Goal: Information Seeking & Learning: Learn about a topic

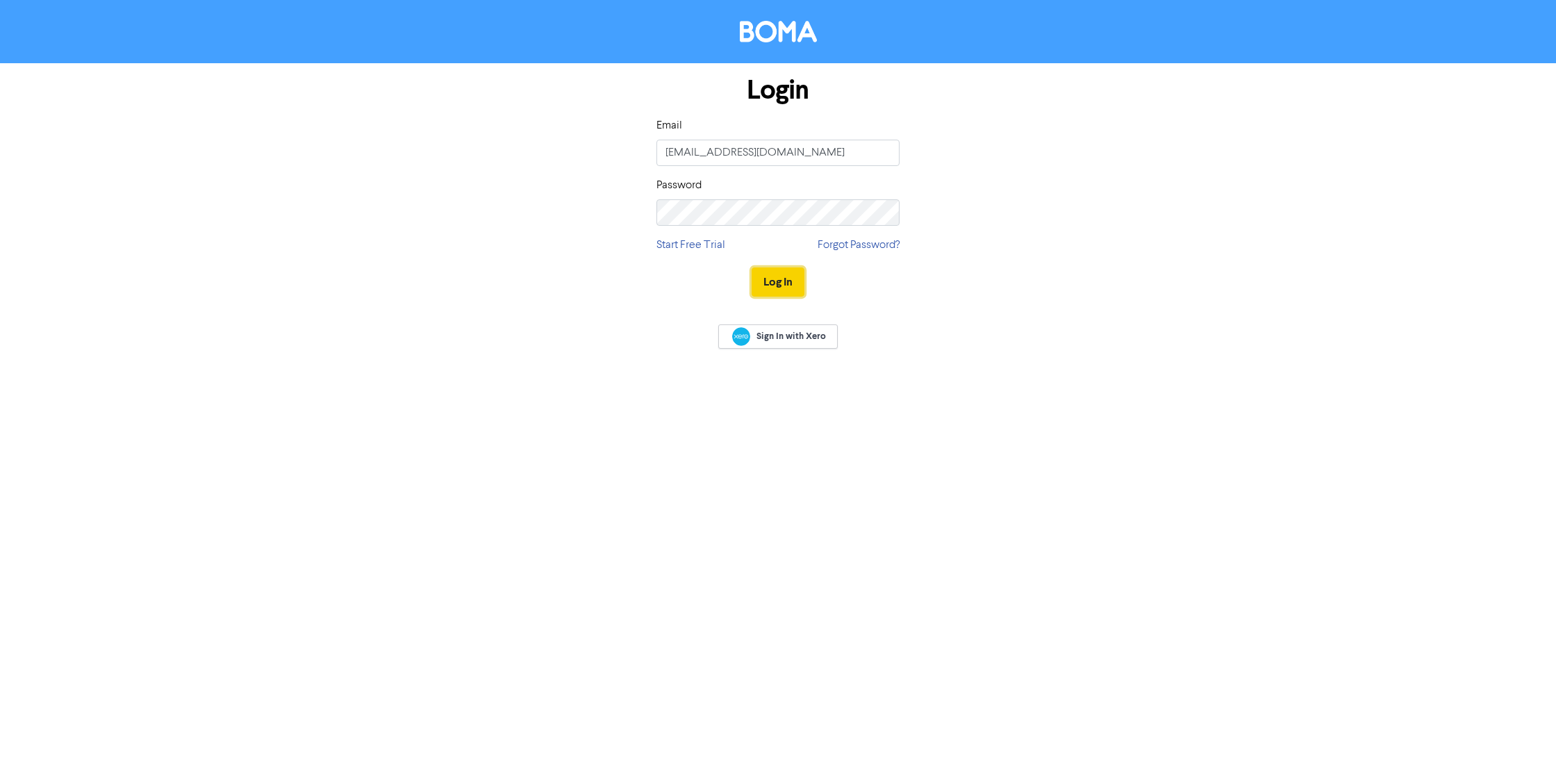
click at [774, 283] on button "Log In" at bounding box center [778, 281] width 53 height 29
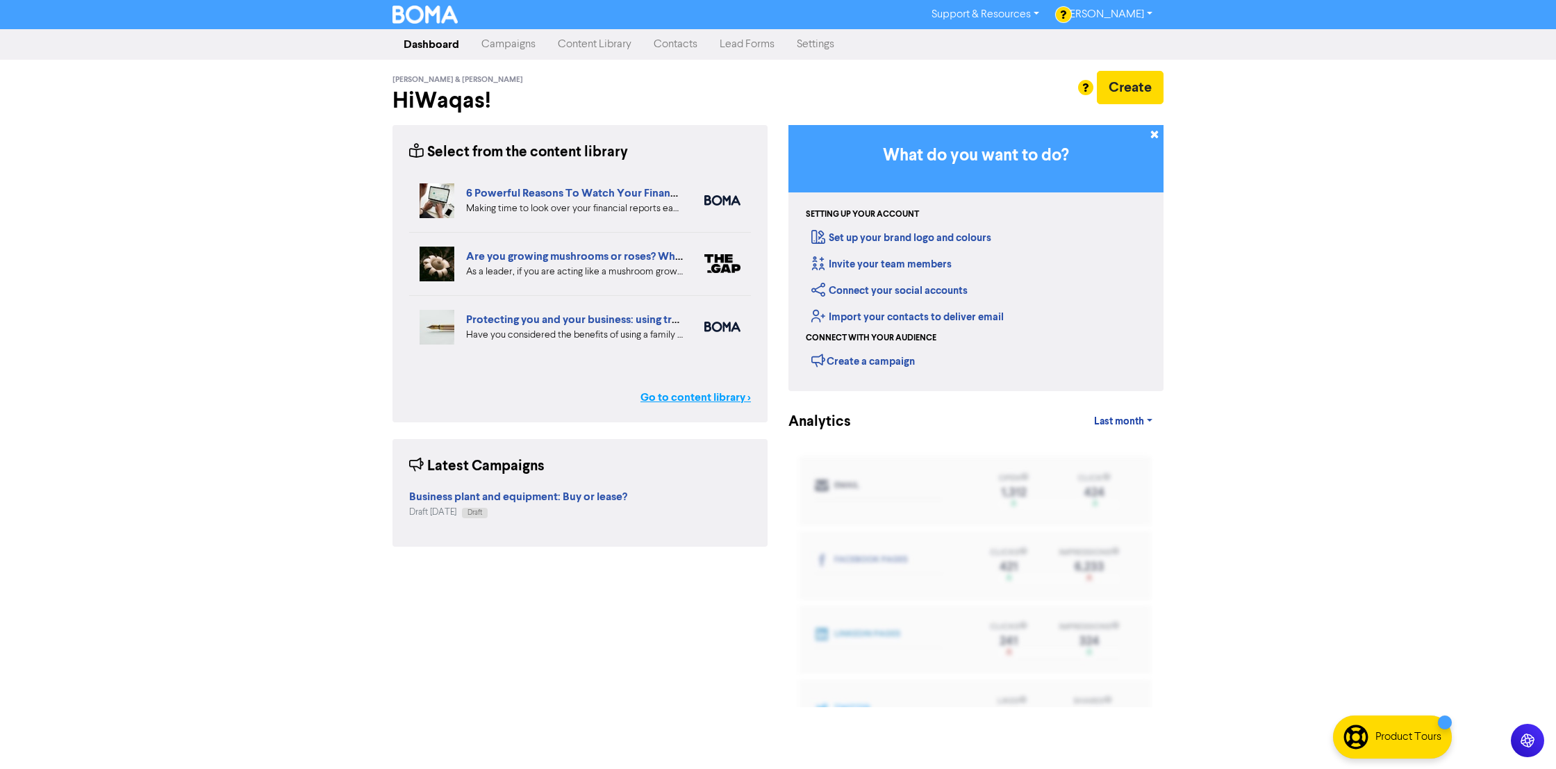
click at [680, 396] on link "Go to content library >" at bounding box center [695, 397] width 110 height 17
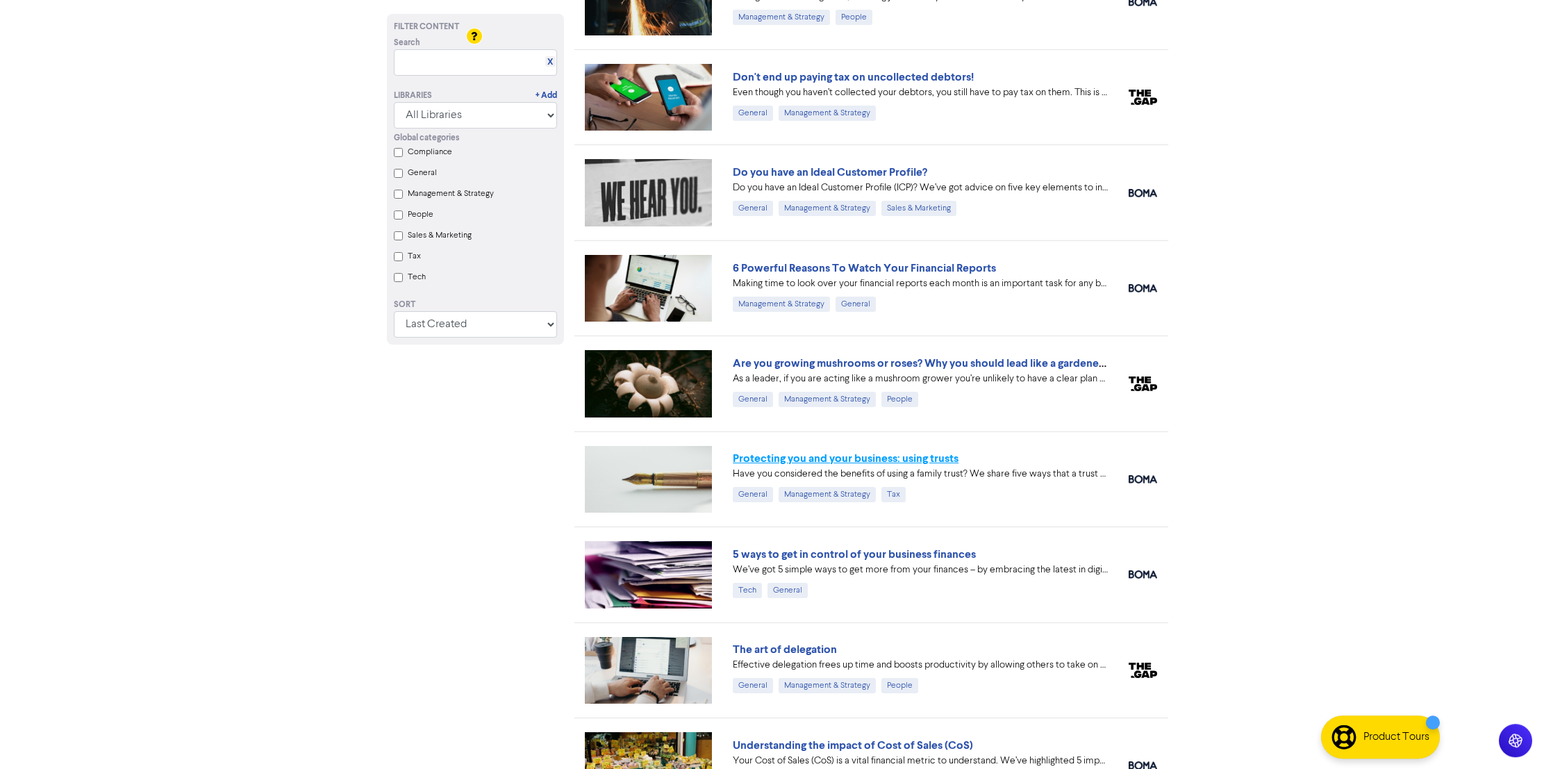
scroll to position [415, 0]
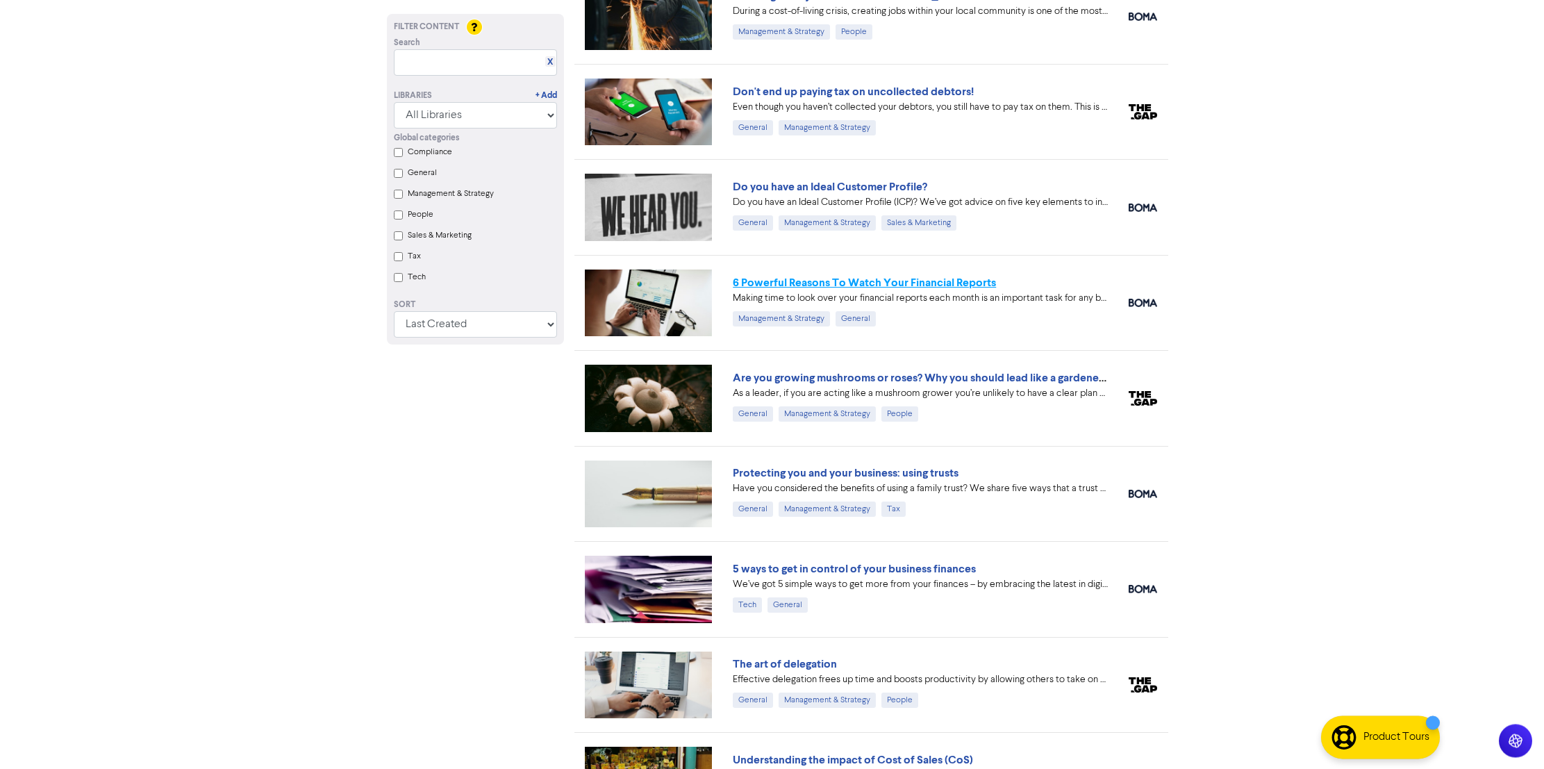
click at [813, 286] on link "6 Powerful Reasons To Watch Your Financial Reports" at bounding box center [864, 283] width 263 height 14
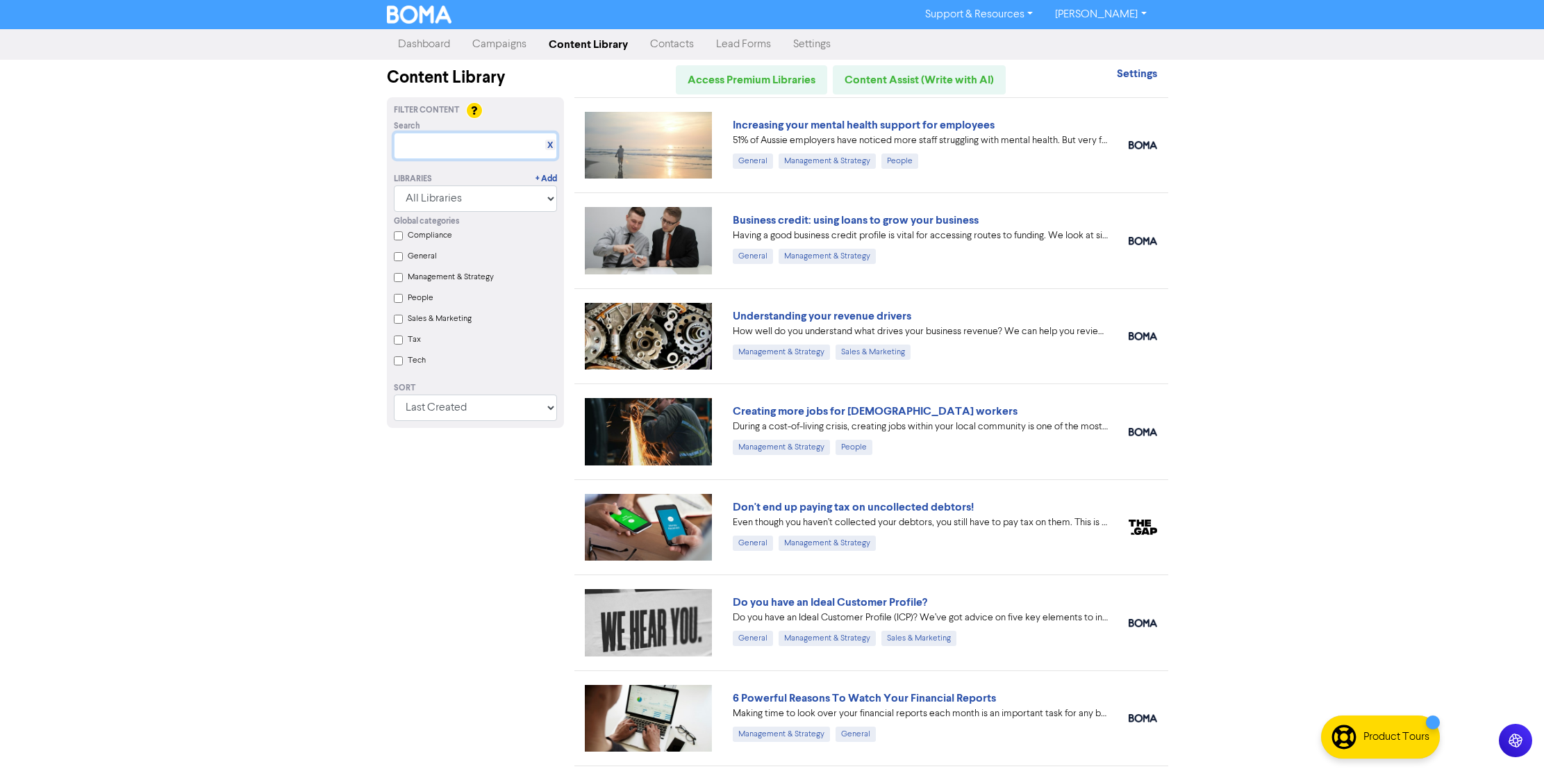
click at [440, 153] on input "text" at bounding box center [475, 146] width 163 height 26
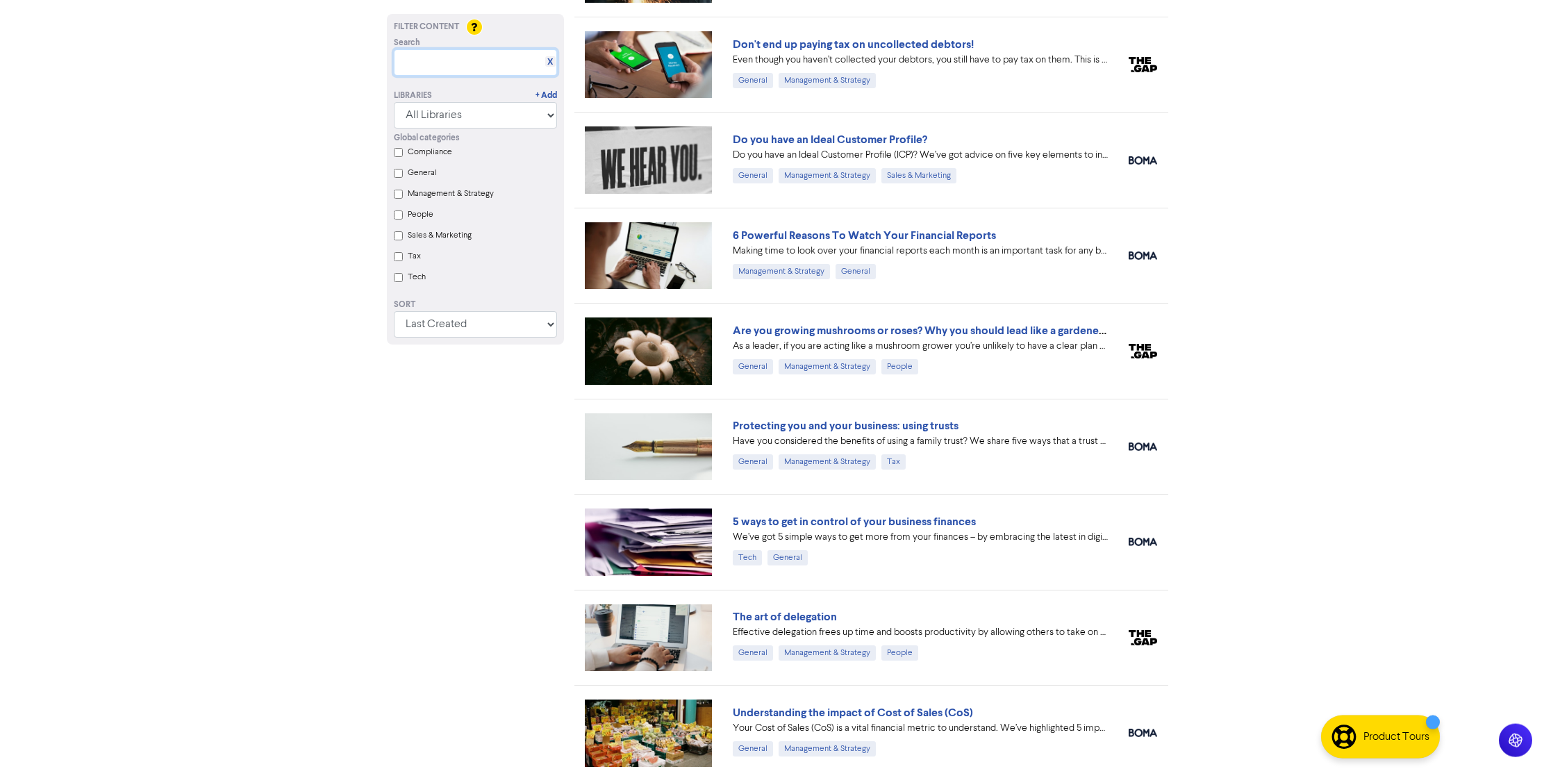
scroll to position [460, 0]
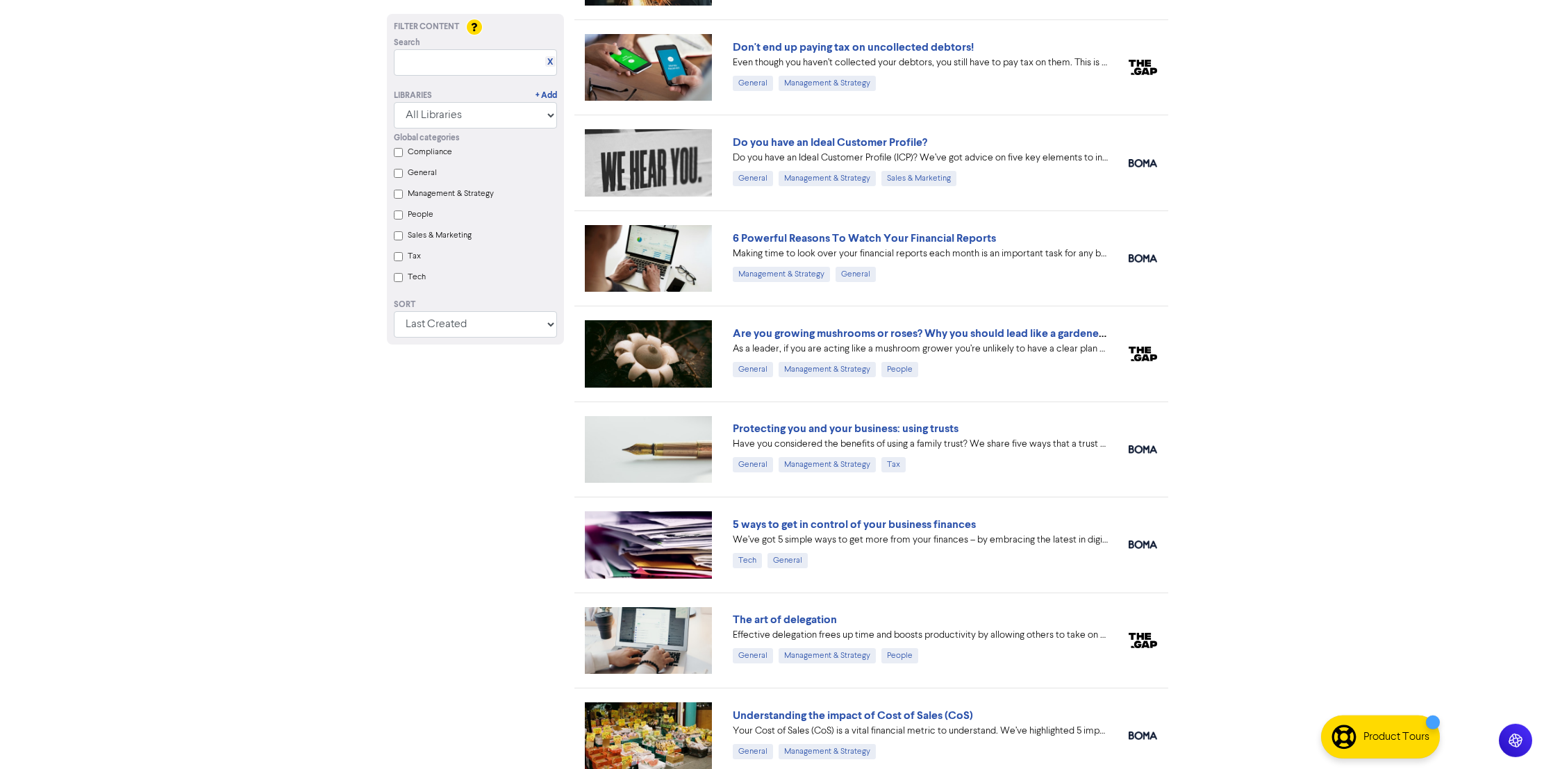
click at [400, 260] on input "Tax" at bounding box center [398, 256] width 9 height 9
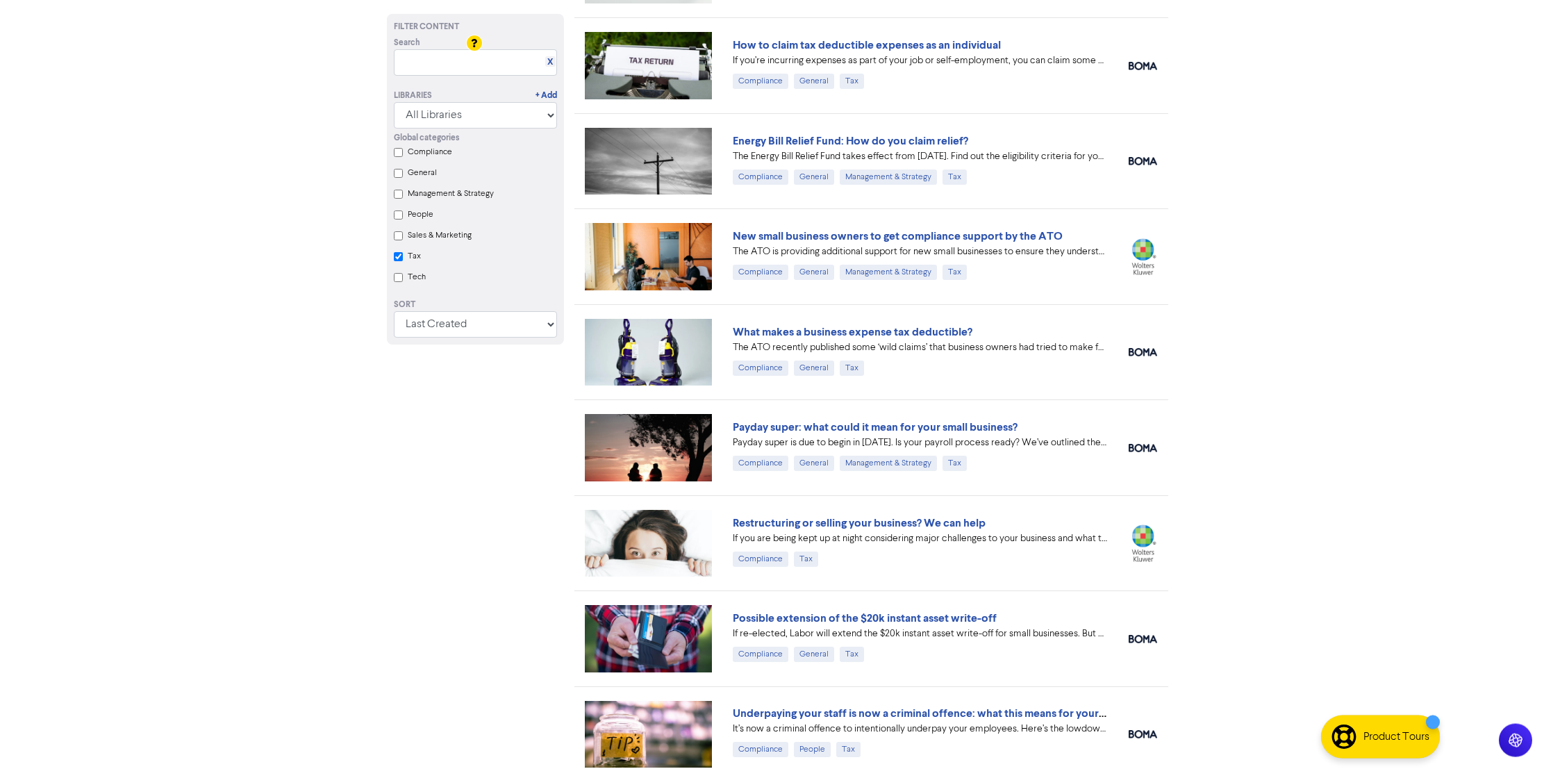
scroll to position [192, 0]
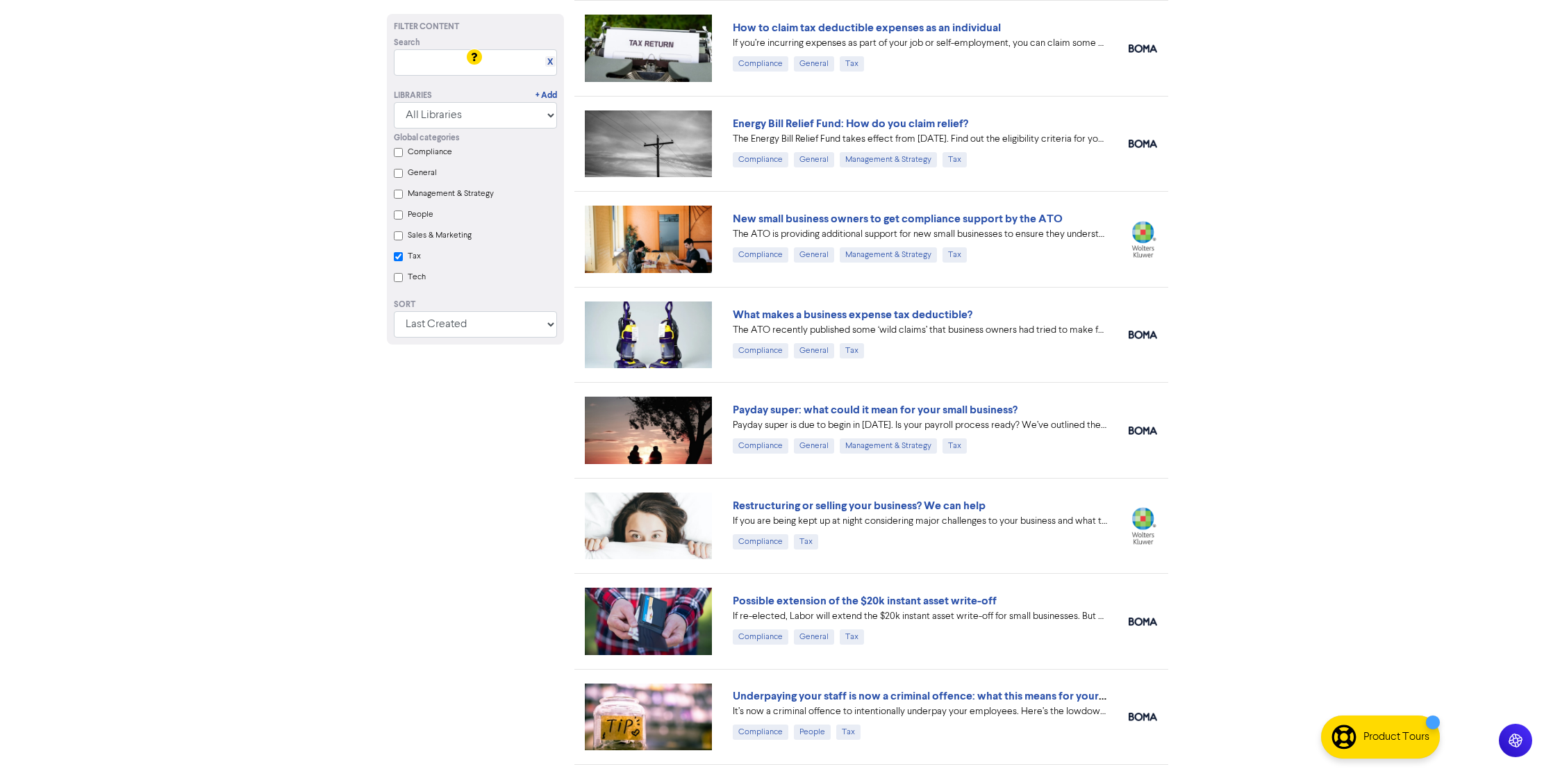
checkbox input "true"
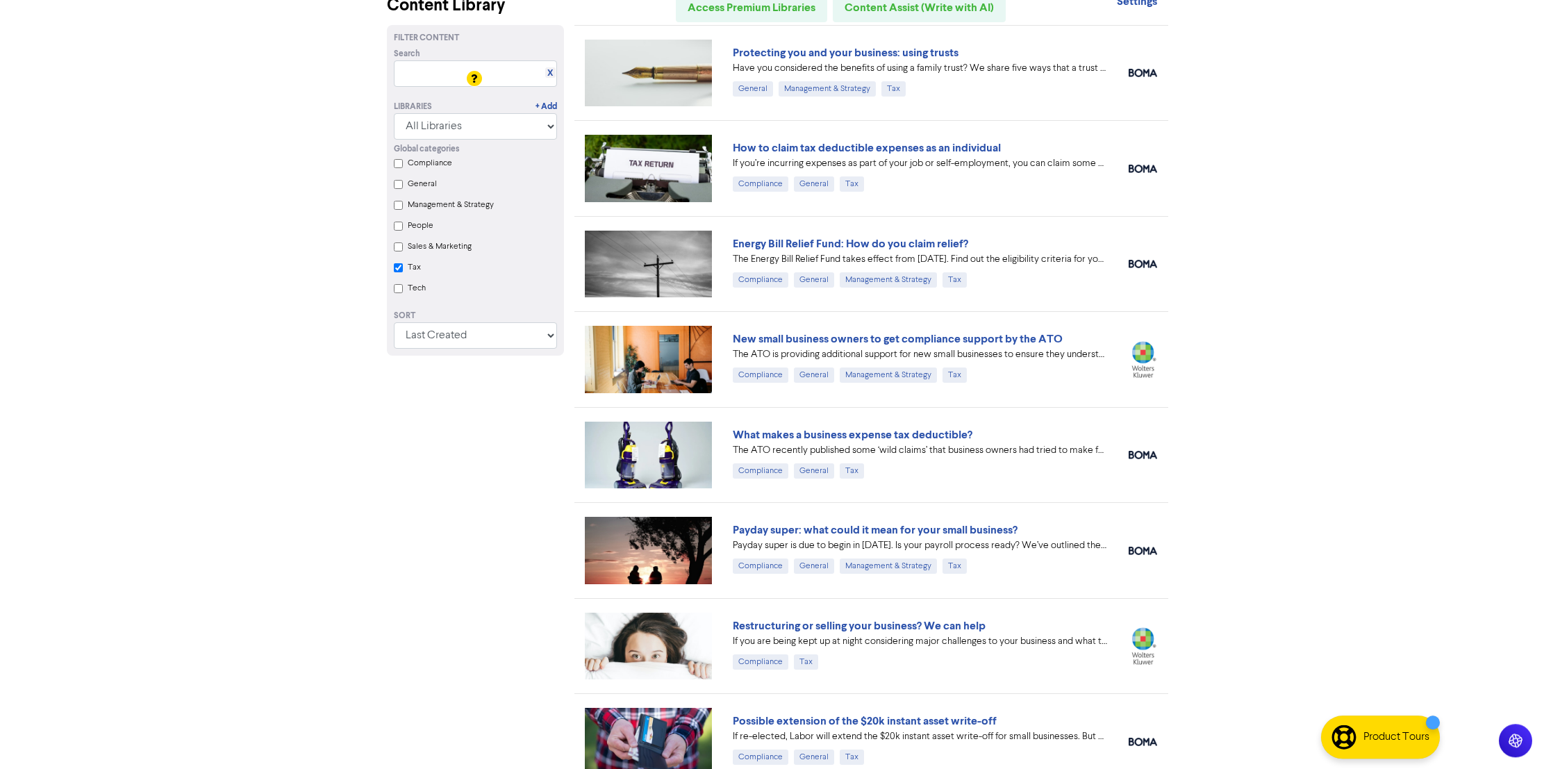
scroll to position [0, 0]
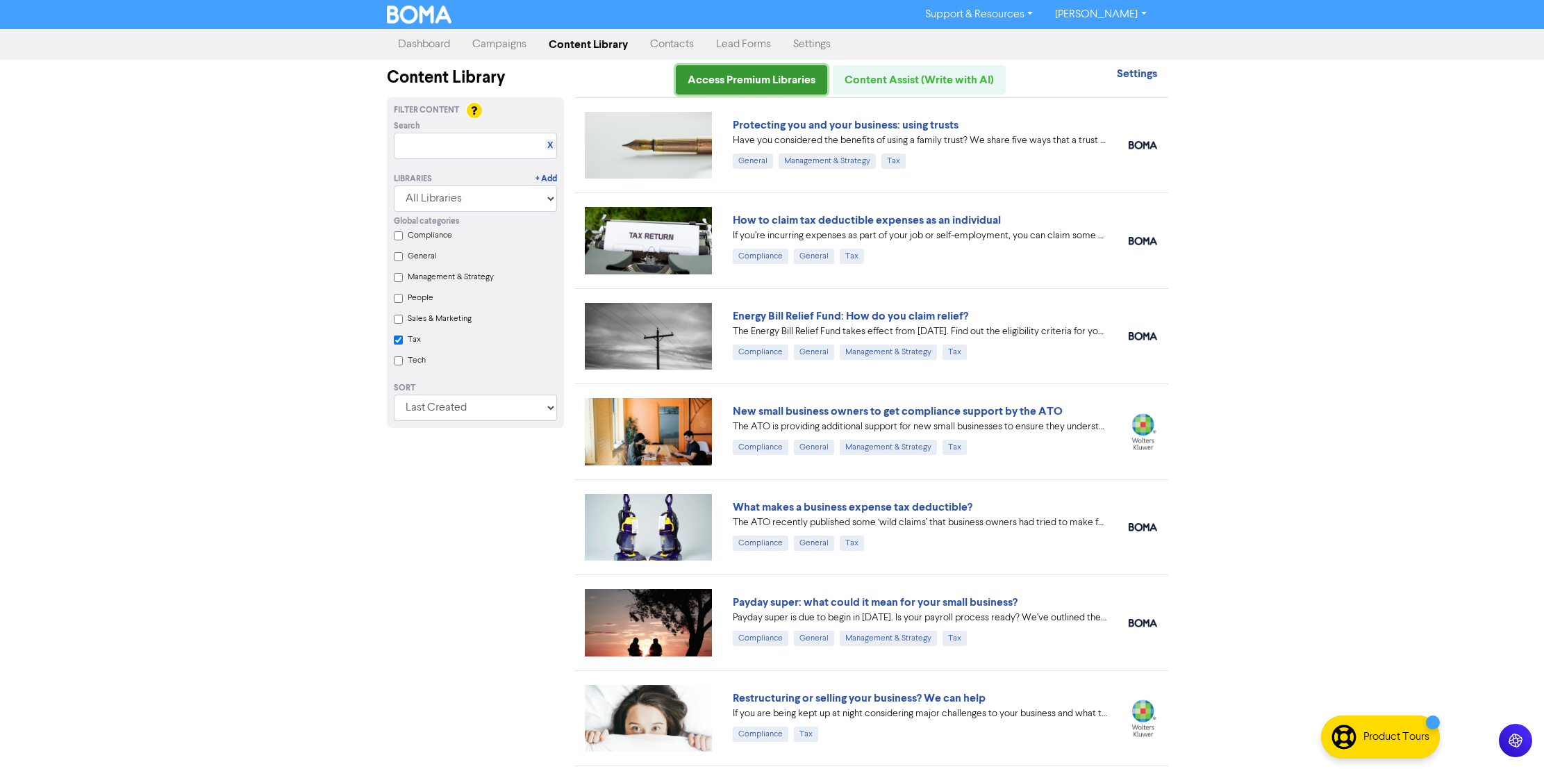
click at [728, 81] on link "Access Premium Libraries" at bounding box center [751, 79] width 151 height 29
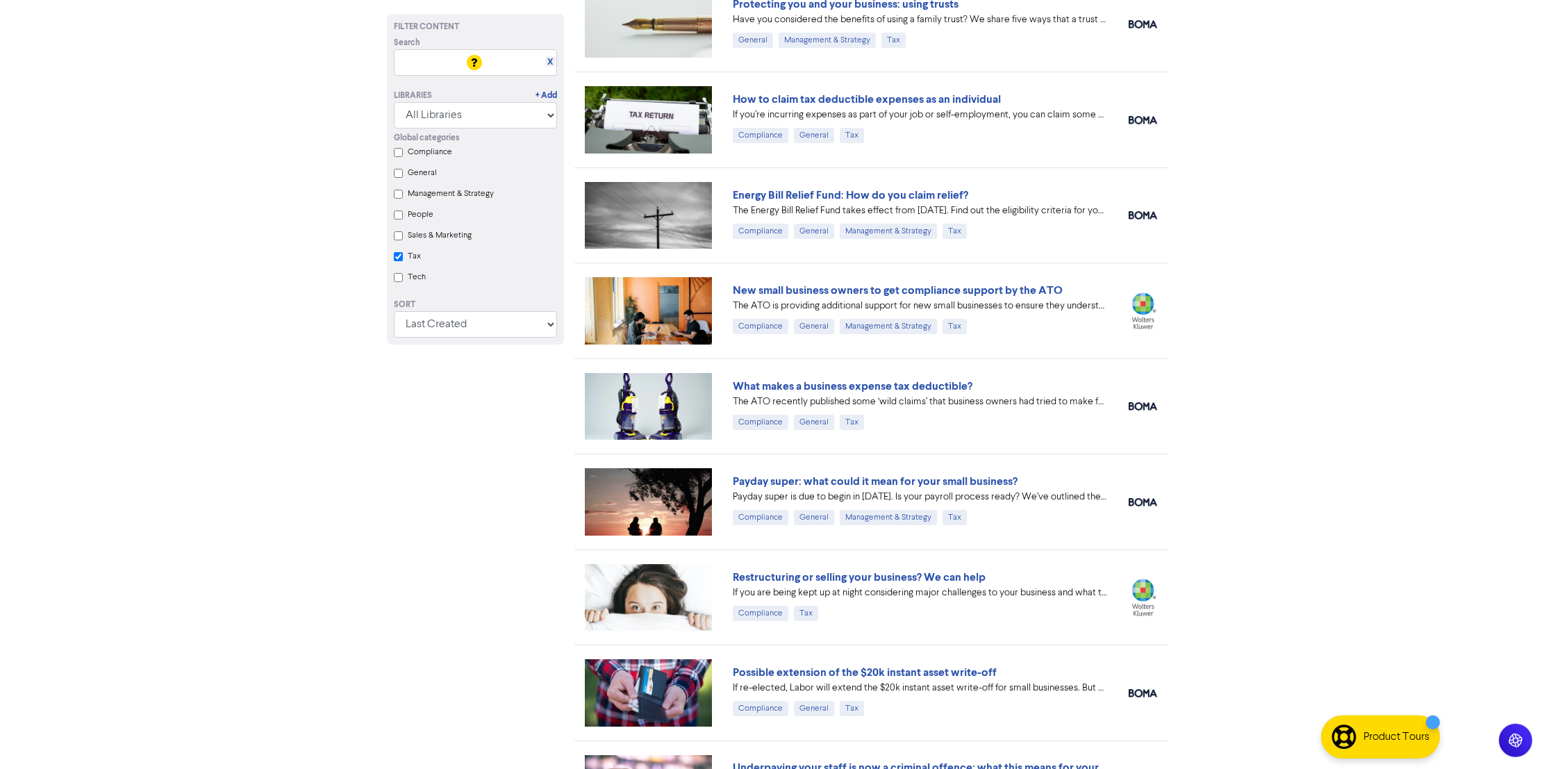
scroll to position [160, 0]
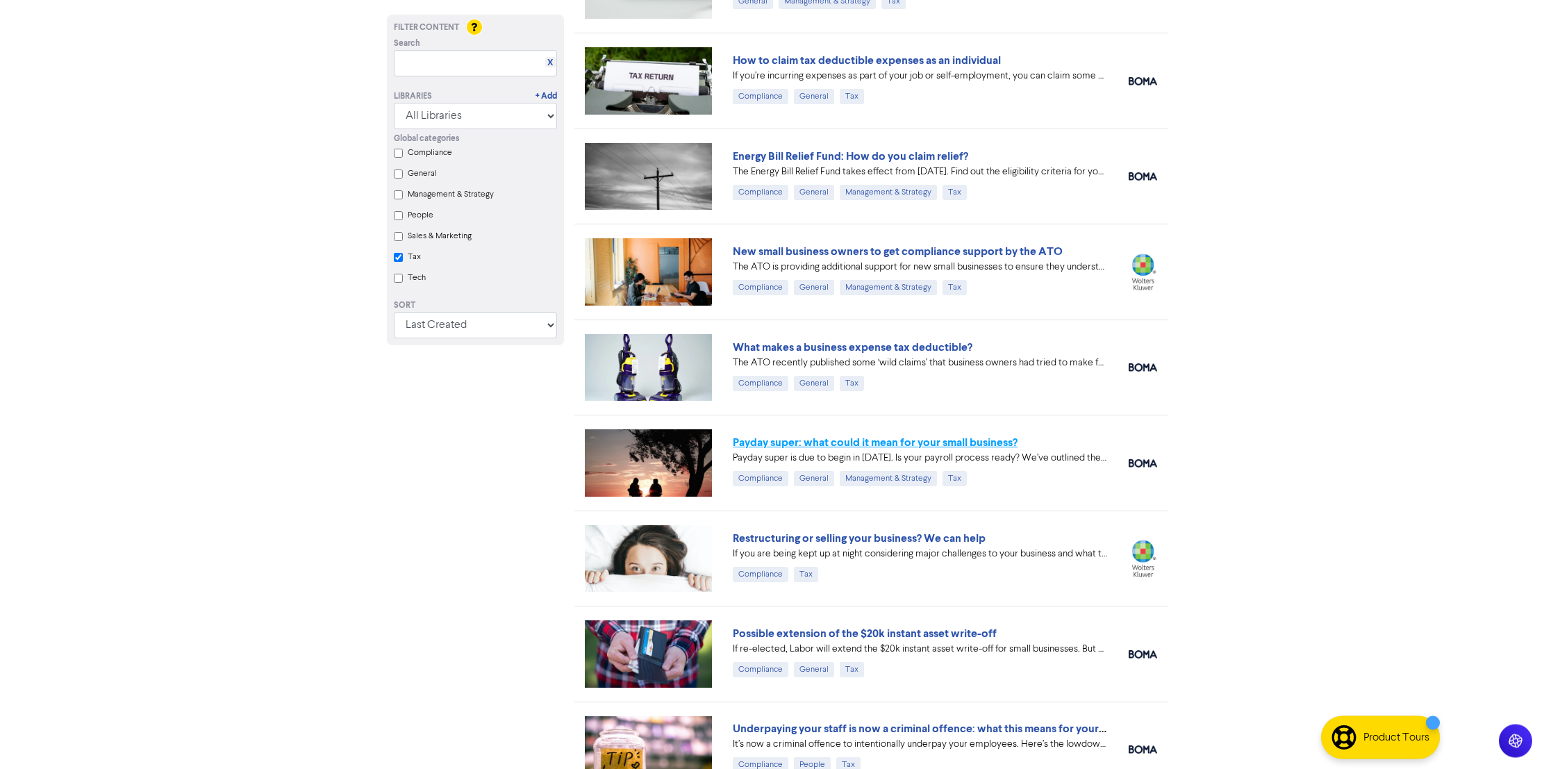
click at [838, 443] on link "Payday super: what could it mean for your small business?" at bounding box center [875, 442] width 285 height 14
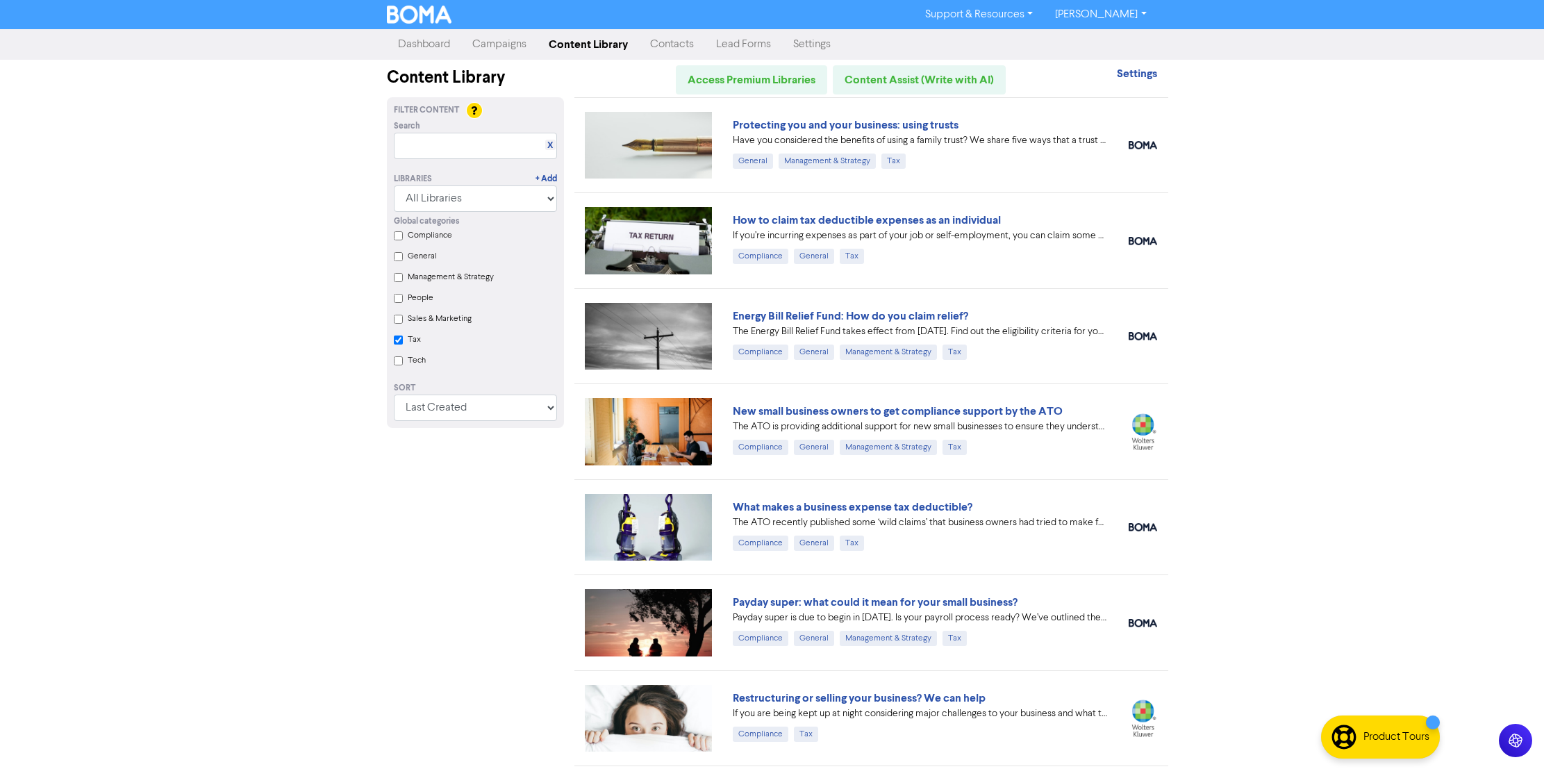
click at [1138, 18] on link "[PERSON_NAME]" at bounding box center [1100, 14] width 113 height 22
click at [1083, 46] on button "Log Out" at bounding box center [1100, 41] width 110 height 17
